Goal: Information Seeking & Learning: Learn about a topic

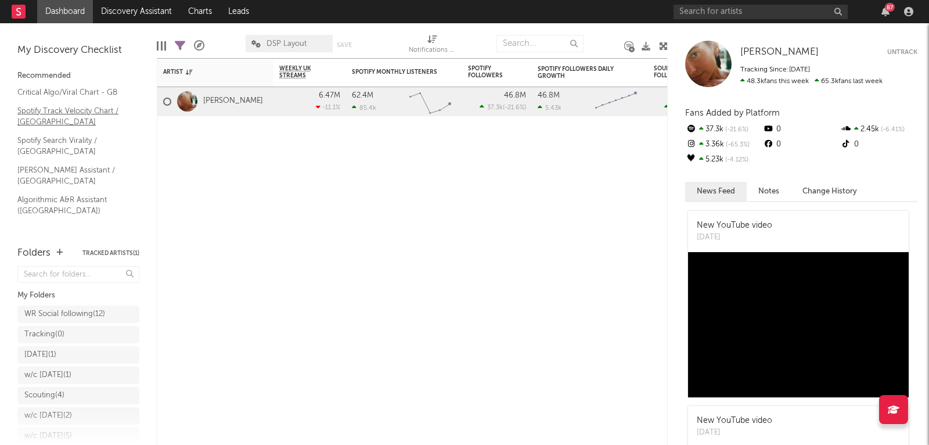
scroll to position [54, 0]
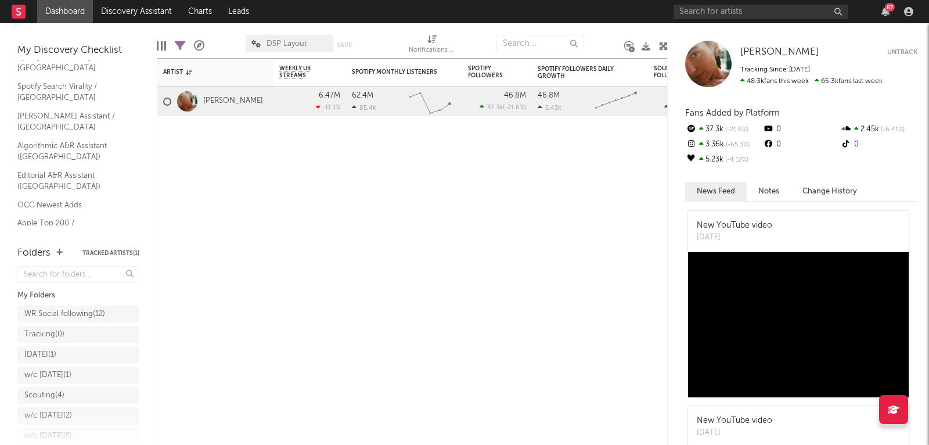
click at [34, 246] on link "Shazam Top 200 / GB" at bounding box center [72, 252] width 110 height 13
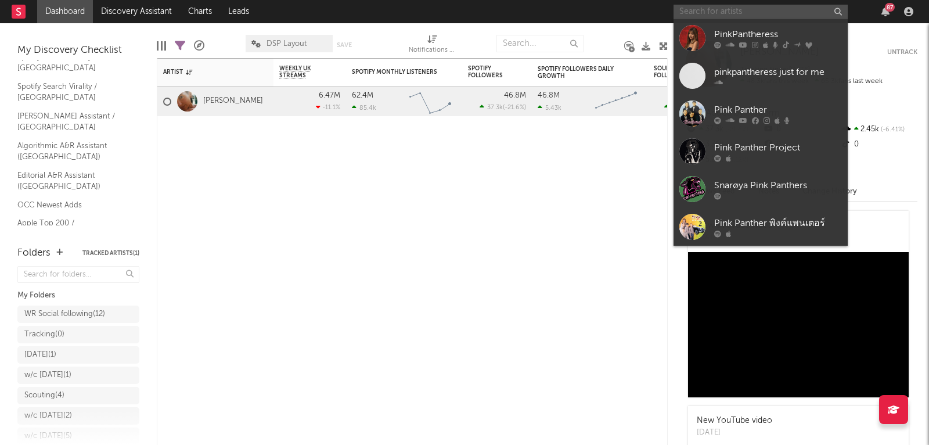
click at [740, 10] on input "text" at bounding box center [760, 12] width 174 height 15
paste input "[URL][DOMAIN_NAME]"
type input "[URL][DOMAIN_NAME]"
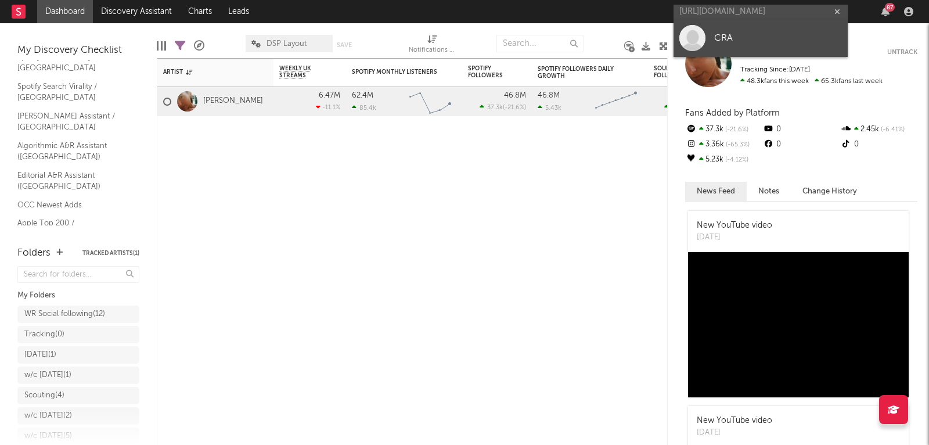
click at [780, 28] on link "CRA" at bounding box center [760, 38] width 174 height 38
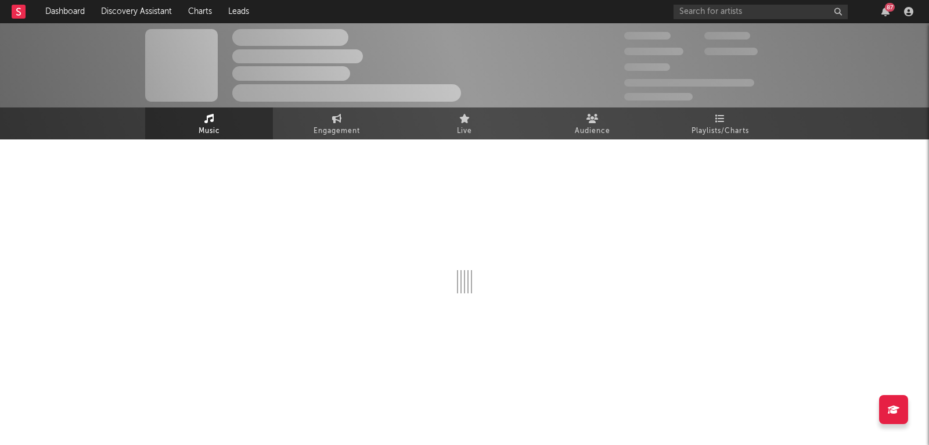
select select "1w"
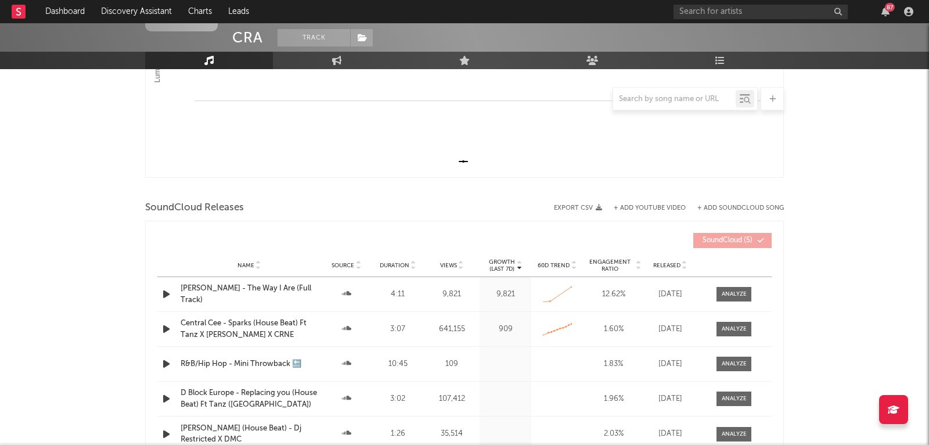
scroll to position [351, 0]
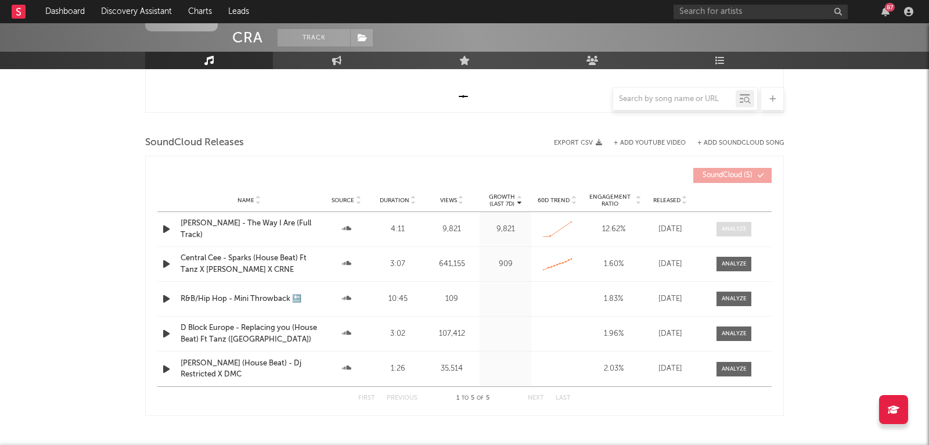
click at [726, 222] on span at bounding box center [733, 229] width 35 height 15
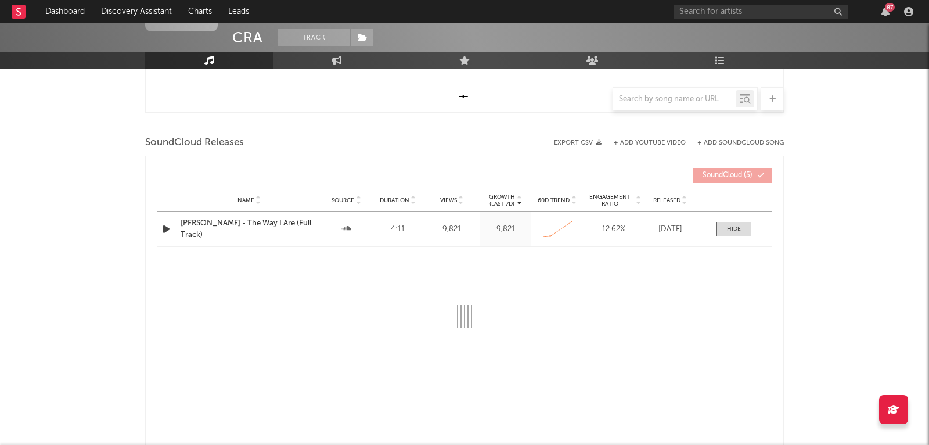
select select "All"
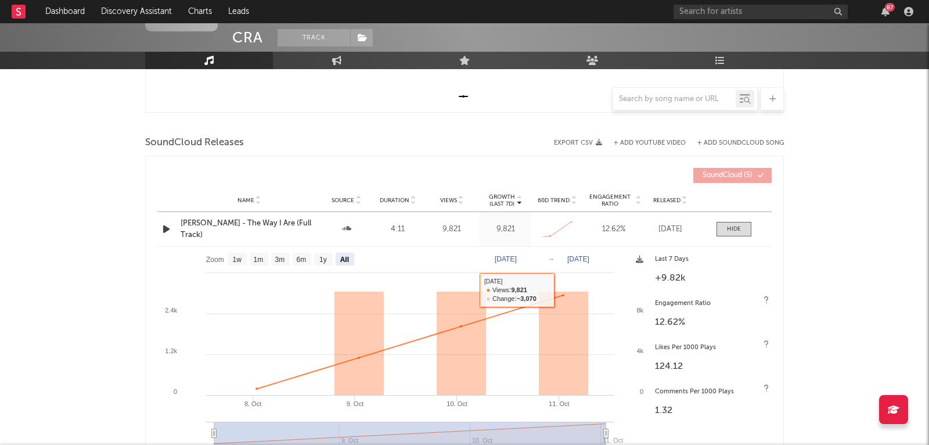
scroll to position [0, 0]
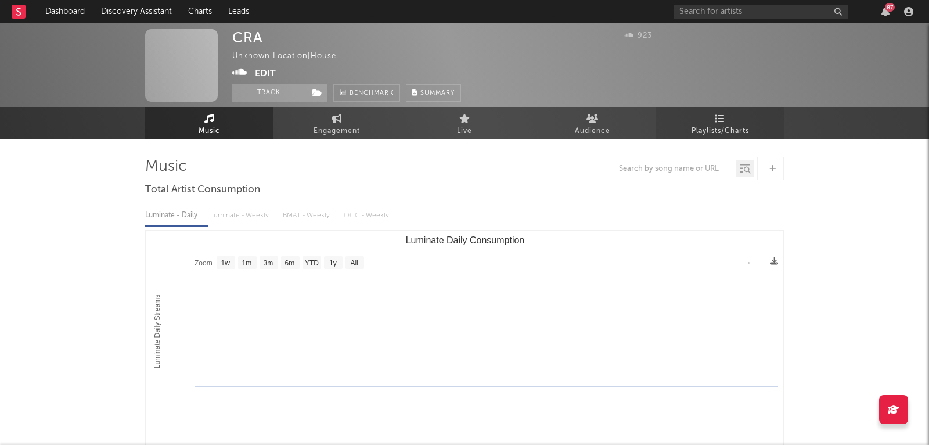
click at [749, 137] on link "Playlists/Charts" at bounding box center [720, 123] width 128 height 32
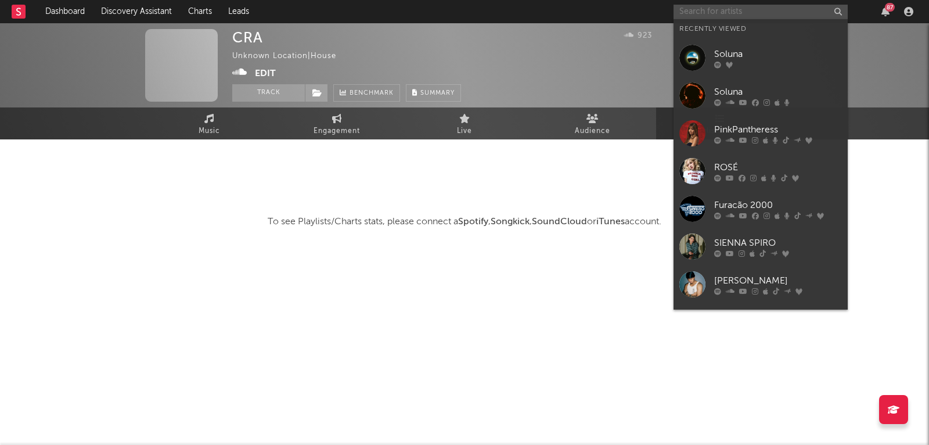
click at [713, 6] on input "text" at bounding box center [760, 12] width 174 height 15
paste input "[URL][DOMAIN_NAME]"
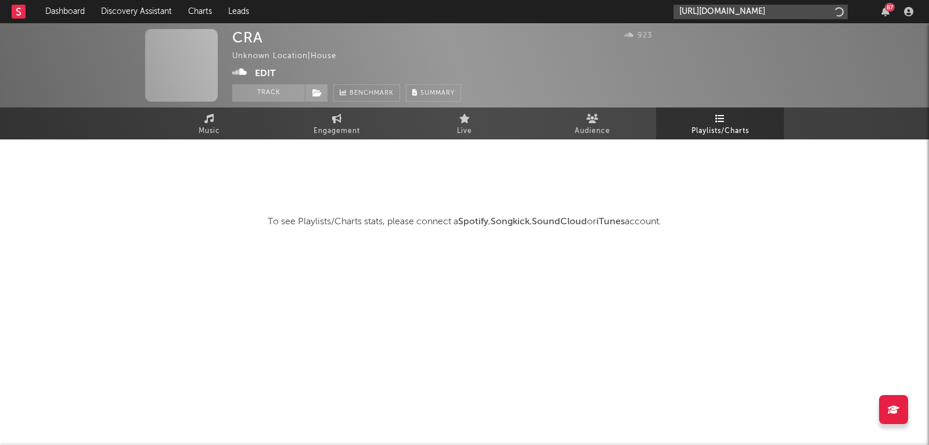
click at [717, 16] on input "[URL][DOMAIN_NAME]" at bounding box center [760, 12] width 174 height 15
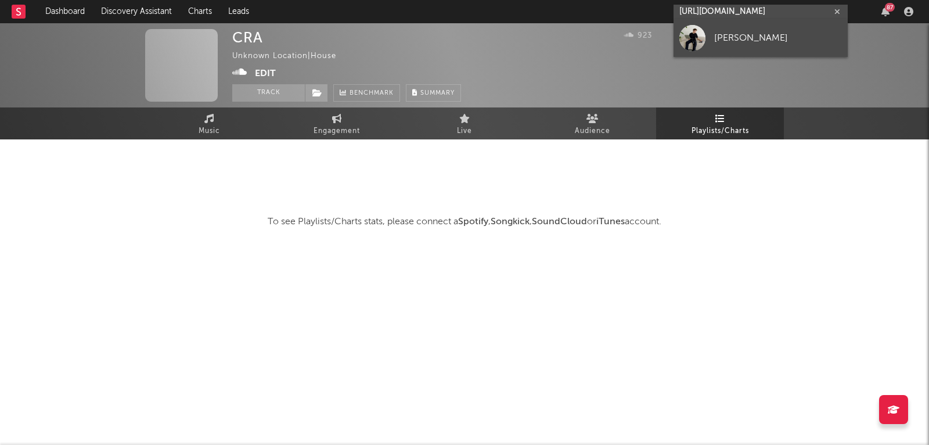
type input "[URL][DOMAIN_NAME]"
click at [717, 33] on div "[PERSON_NAME]" at bounding box center [778, 38] width 128 height 14
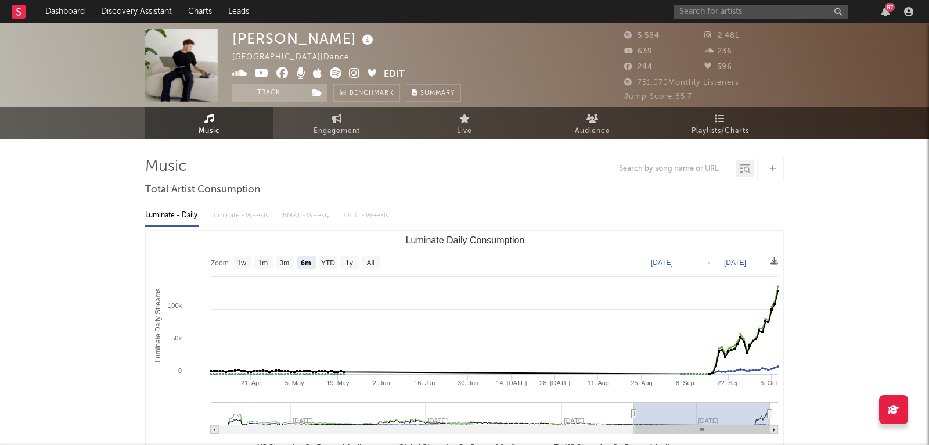
select select "6m"
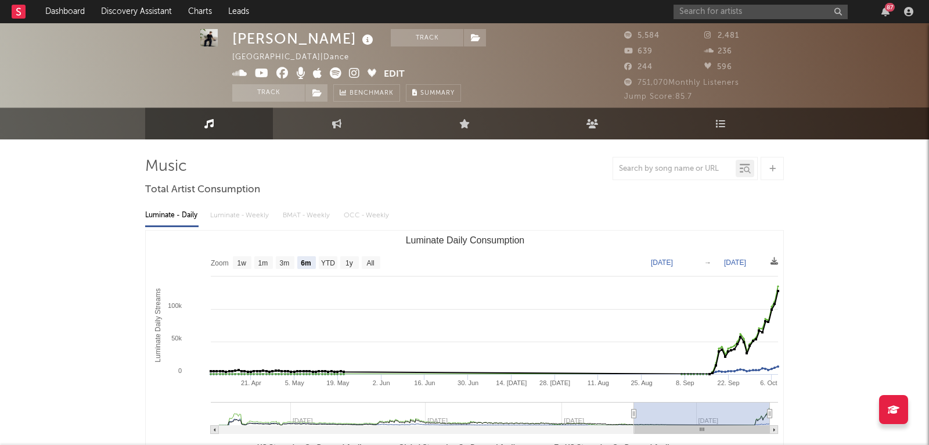
scroll to position [375, 0]
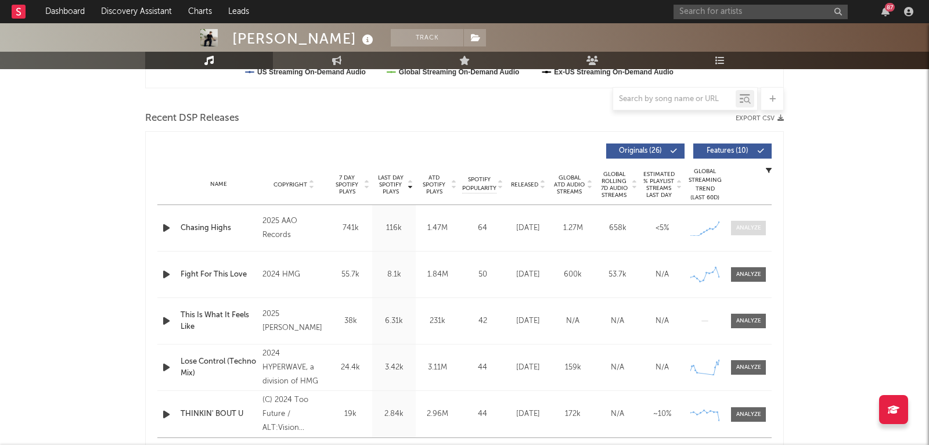
click at [751, 228] on div at bounding box center [748, 227] width 25 height 9
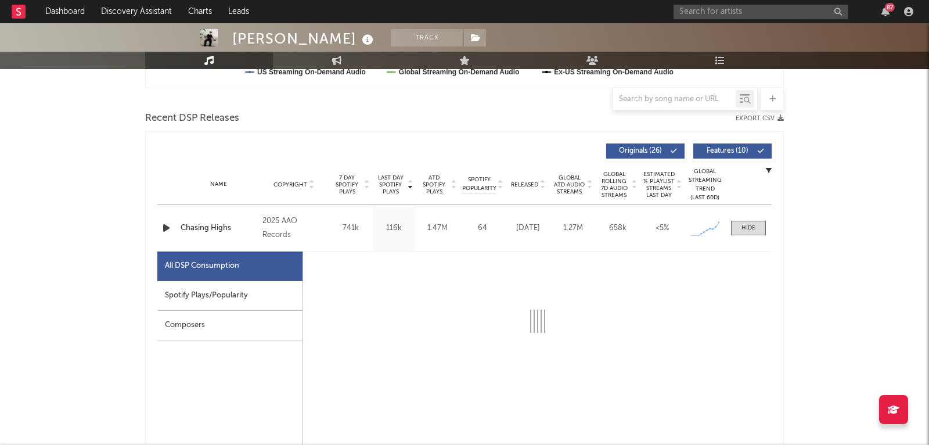
scroll to position [447, 0]
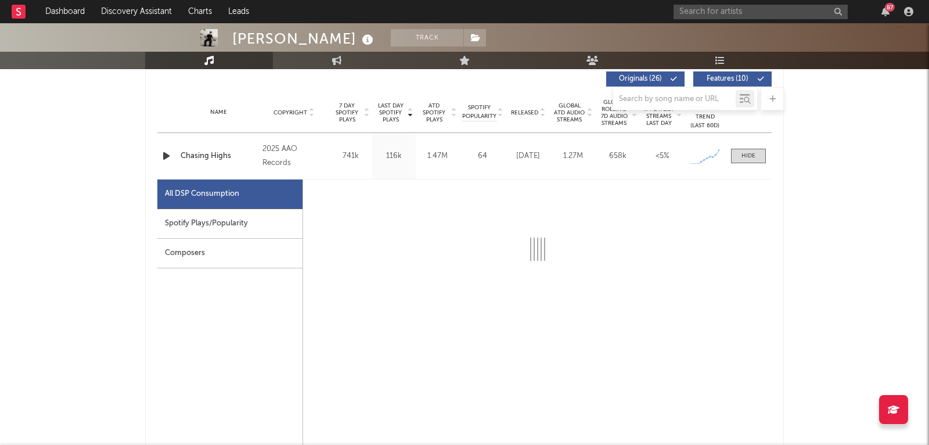
select select "1w"
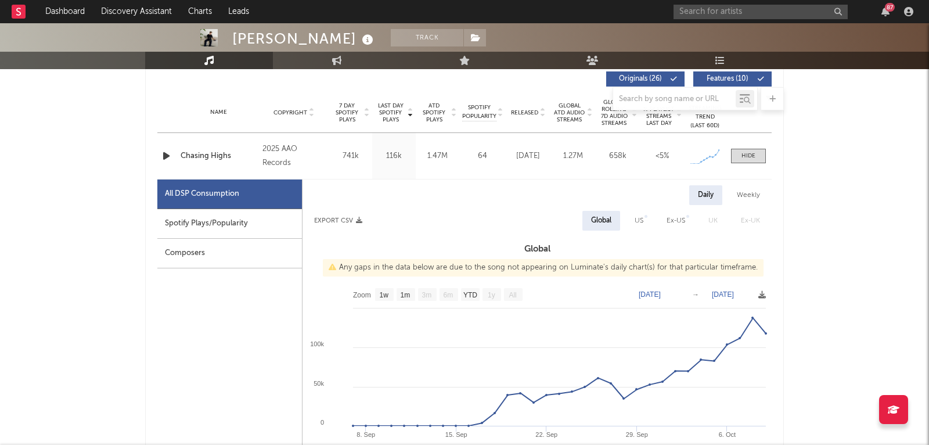
click at [258, 223] on div "Spotify Plays/Popularity" at bounding box center [229, 224] width 145 height 30
select select "1w"
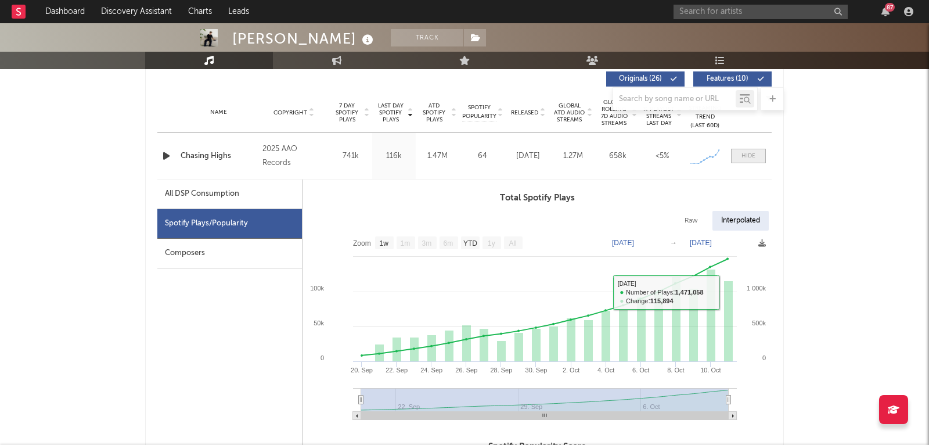
click at [742, 150] on span at bounding box center [748, 156] width 35 height 15
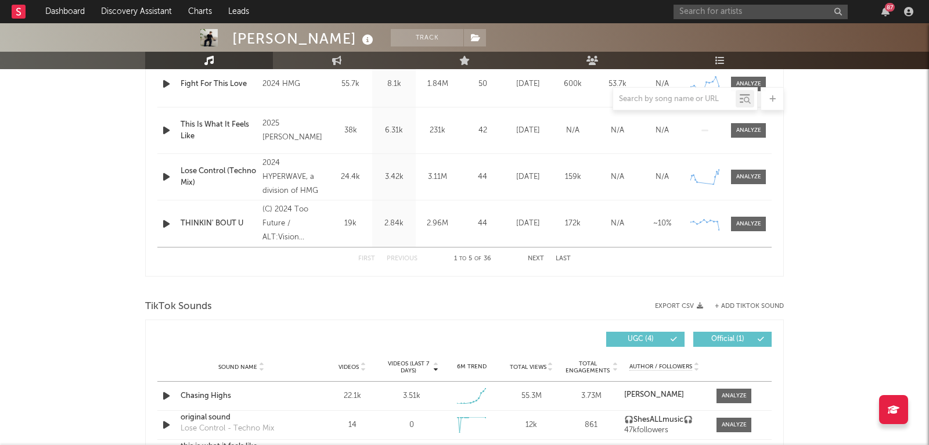
scroll to position [683, 0]
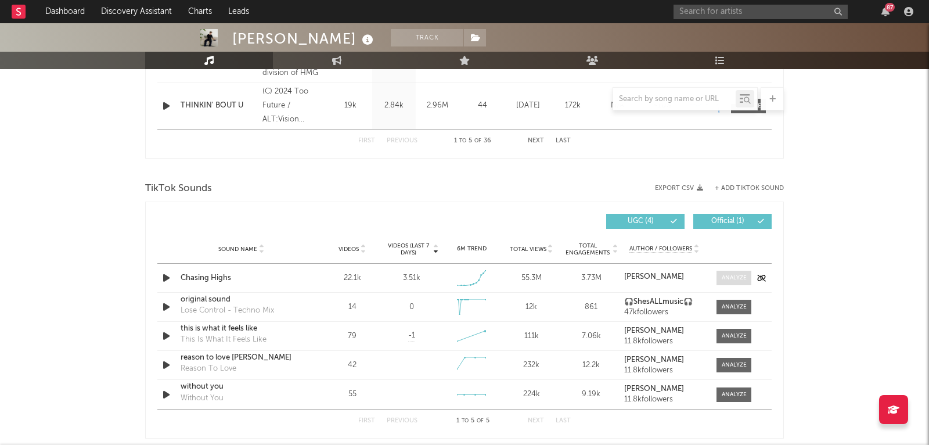
click at [730, 273] on div at bounding box center [734, 277] width 25 height 9
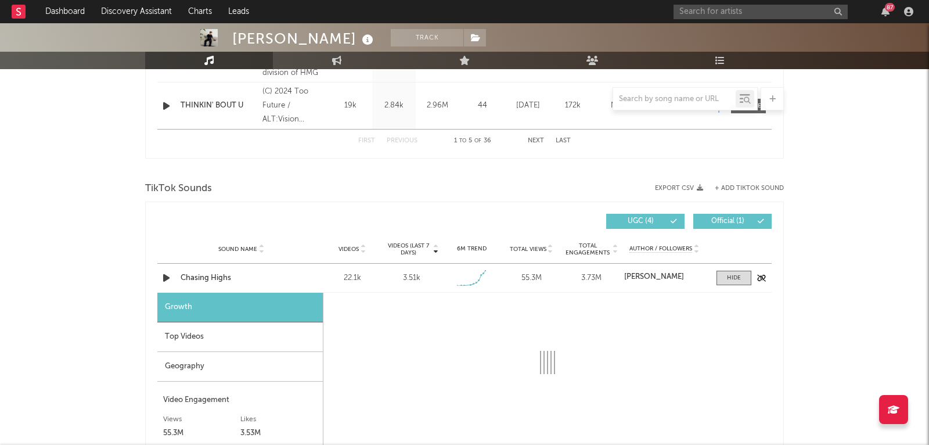
select select "1w"
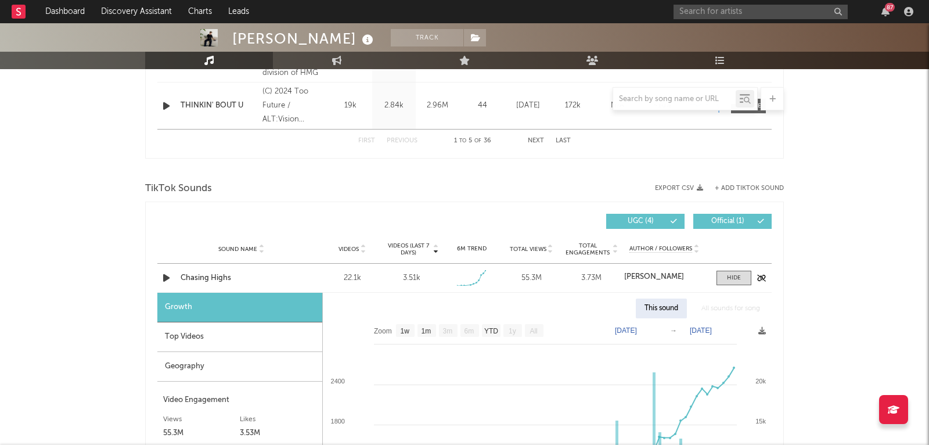
scroll to position [784, 0]
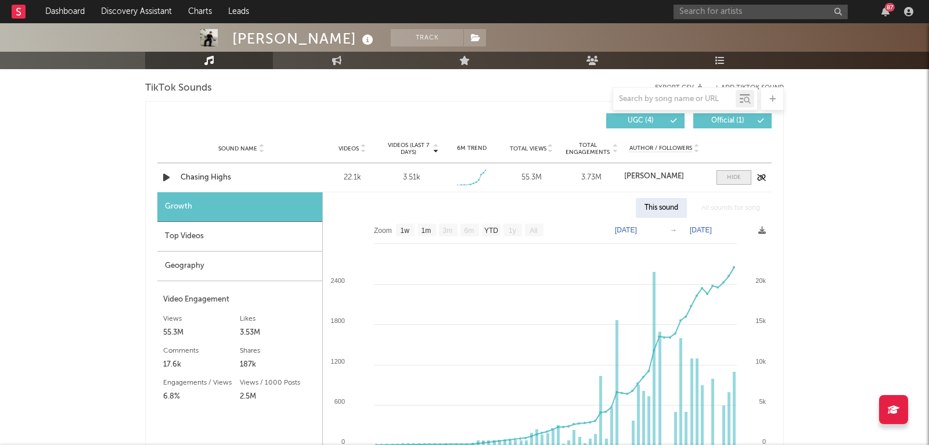
click at [733, 178] on div at bounding box center [734, 177] width 14 height 9
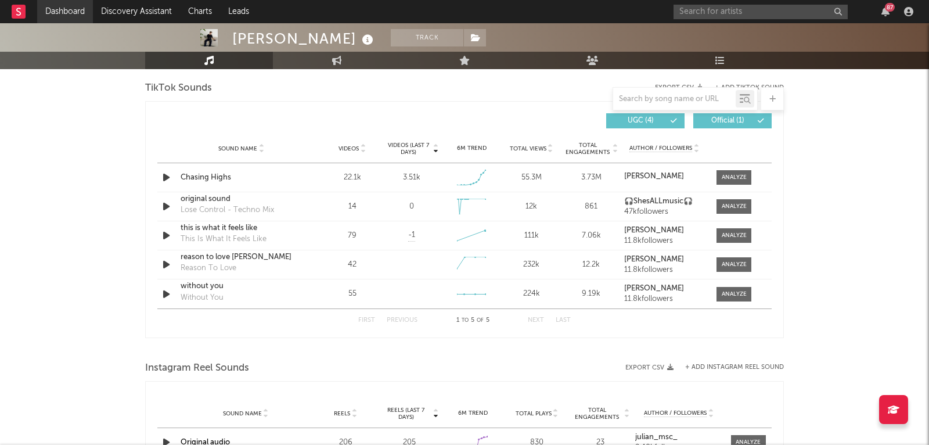
click at [66, 6] on link "Dashboard" at bounding box center [65, 11] width 56 height 23
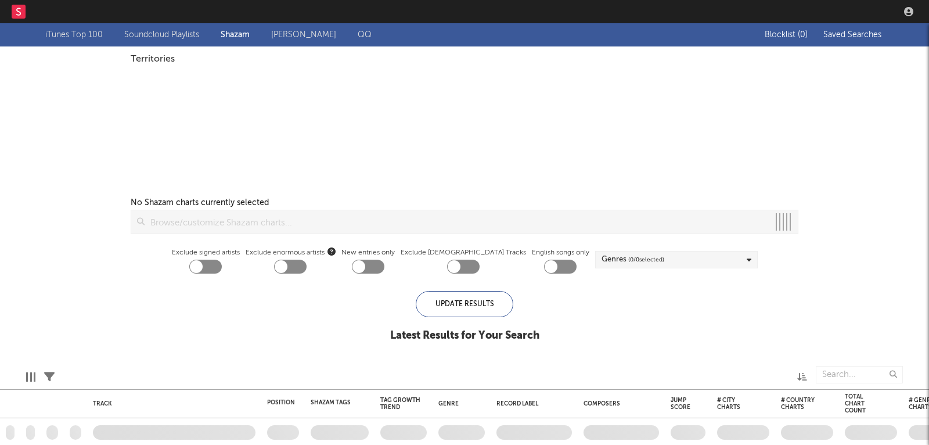
checkbox input "true"
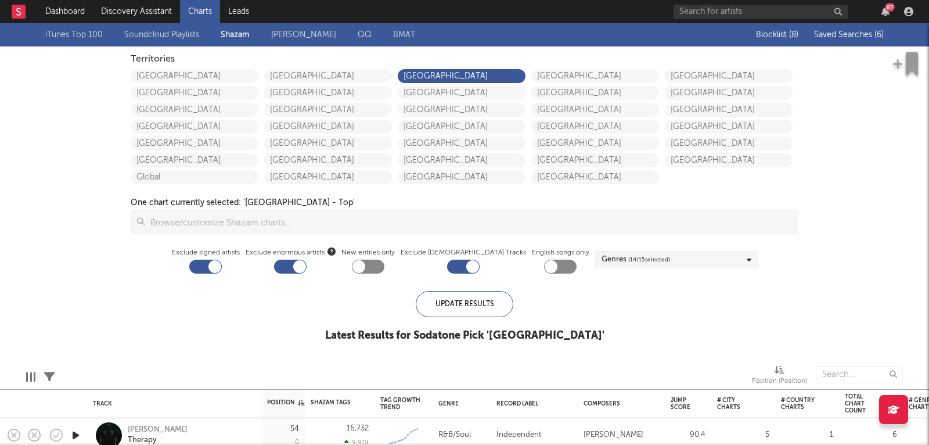
click at [835, 33] on span "Saved Searches ( 6 )" at bounding box center [849, 35] width 70 height 8
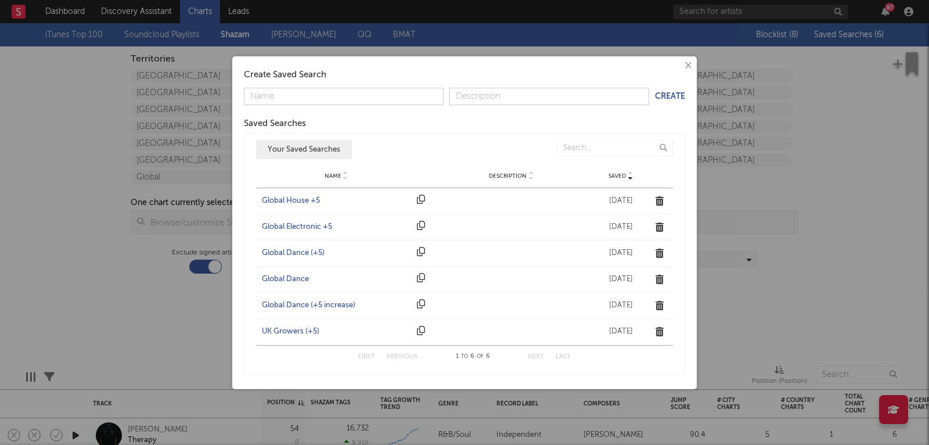
click at [287, 330] on div "UK Growers (+5)" at bounding box center [336, 332] width 149 height 12
